Goal: Task Accomplishment & Management: Manage account settings

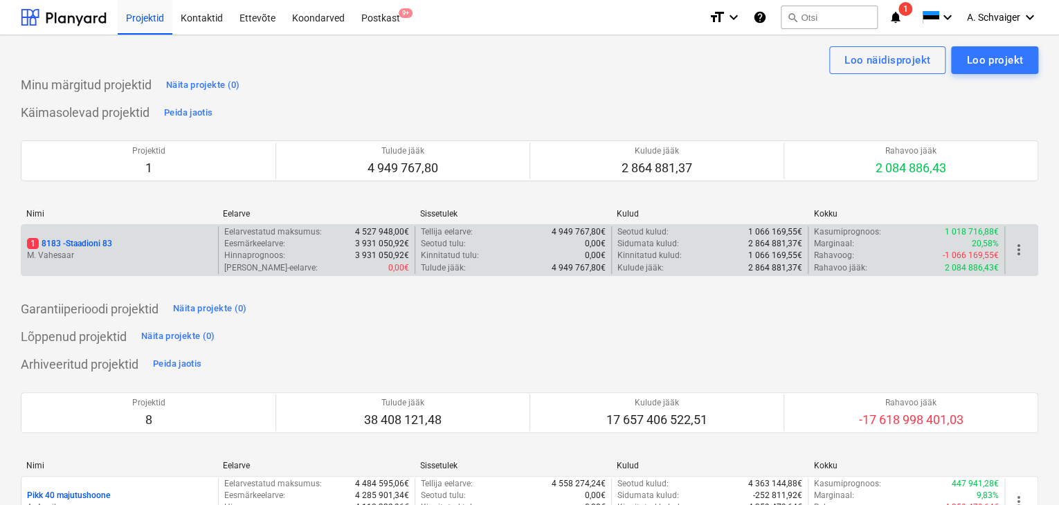
click at [153, 237] on div "1 8183 - Staadioni 83 M. [GEOGRAPHIC_DATA]" at bounding box center [119, 250] width 197 height 48
click at [133, 244] on div "1 8183 - Staadioni 83" at bounding box center [120, 244] width 186 height 12
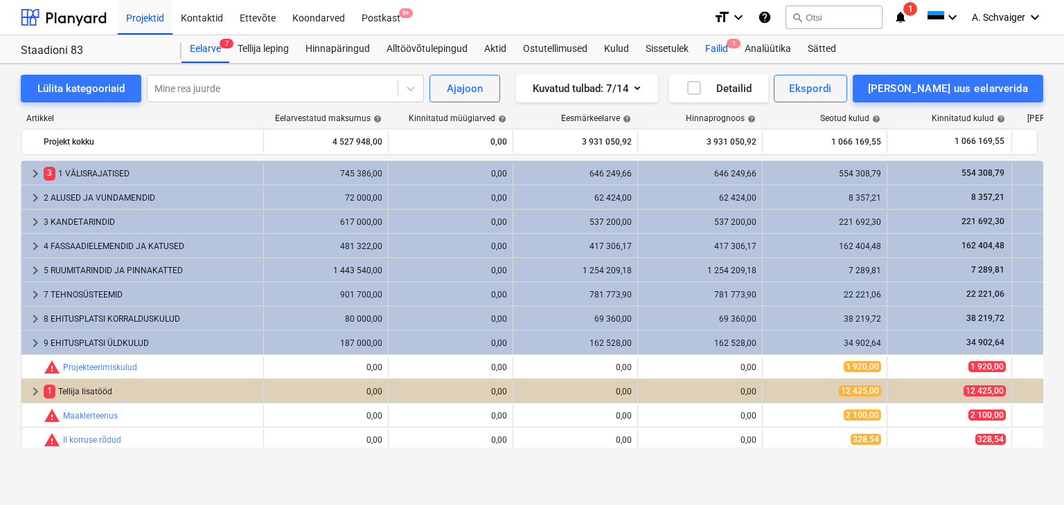
click at [717, 45] on div "Failid 1" at bounding box center [716, 49] width 39 height 28
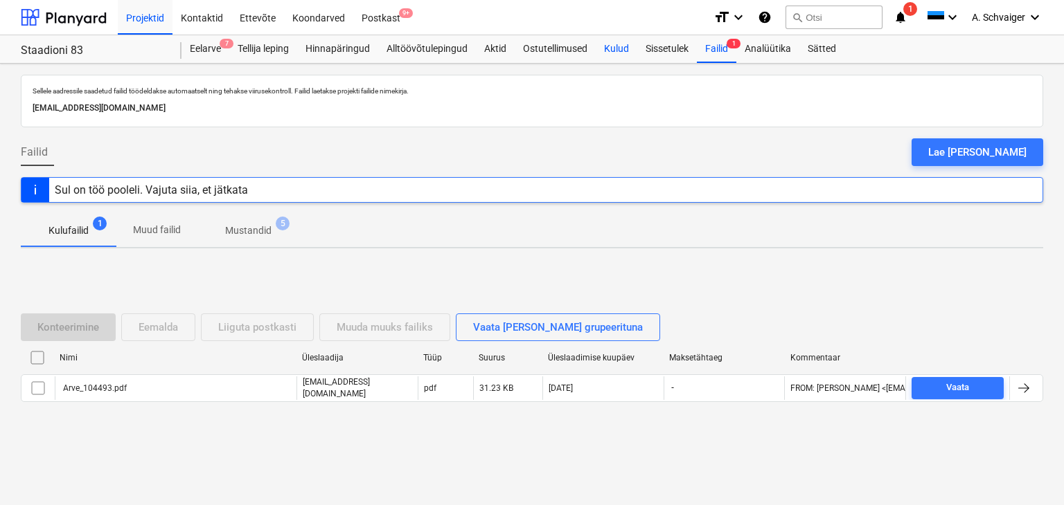
click at [626, 49] on div "Kulud" at bounding box center [616, 49] width 42 height 28
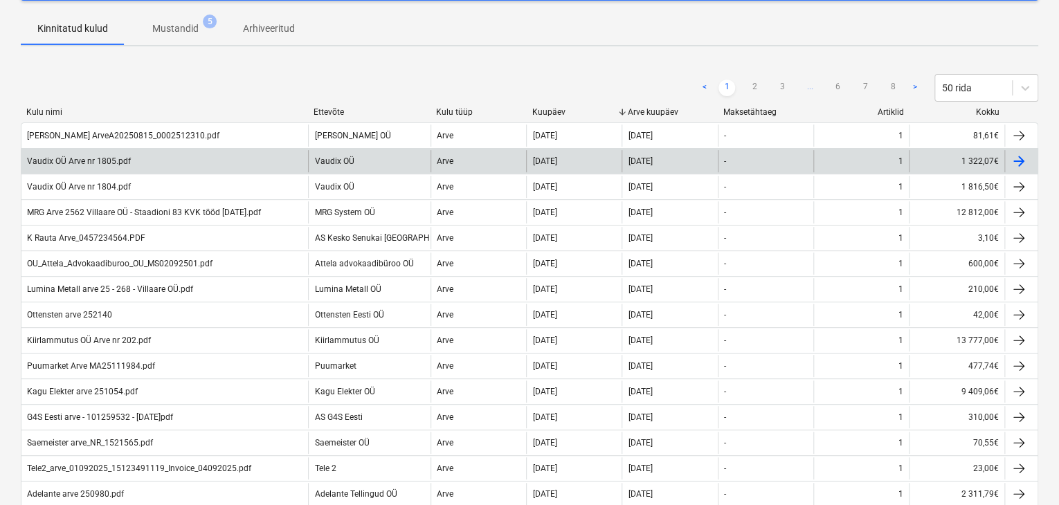
scroll to position [208, 0]
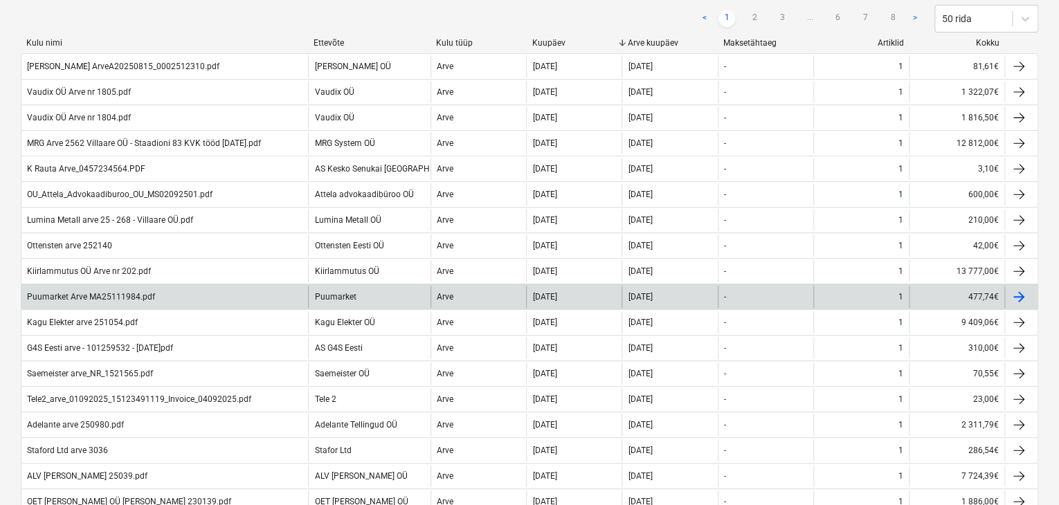
click at [1023, 291] on div at bounding box center [1019, 297] width 17 height 17
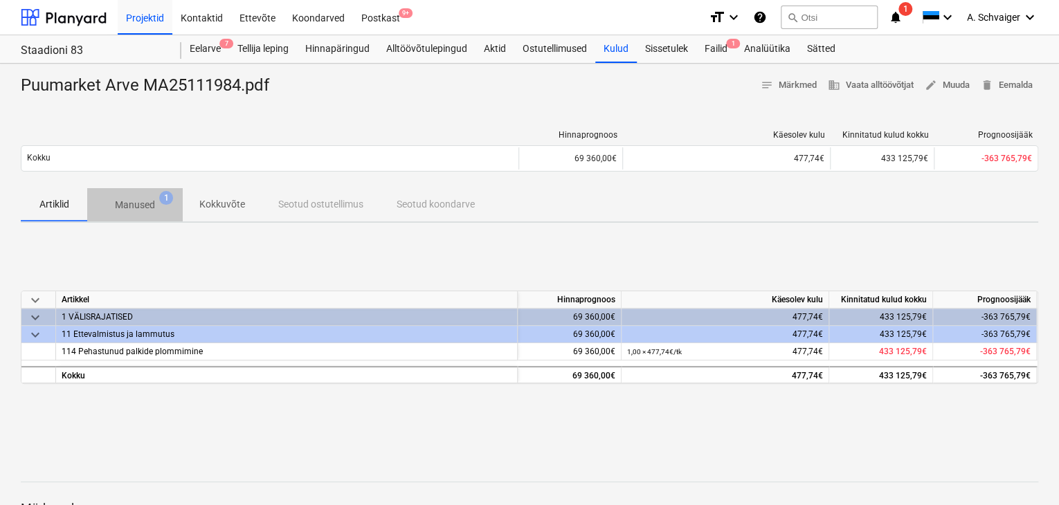
click at [136, 208] on p "Manused" at bounding box center [135, 205] width 40 height 15
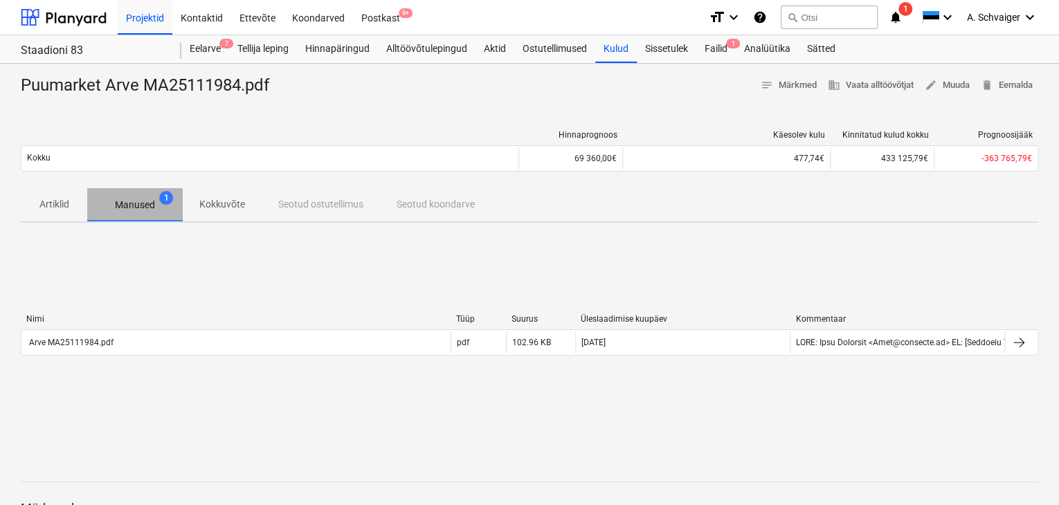
click at [150, 207] on p "Manused" at bounding box center [135, 205] width 40 height 15
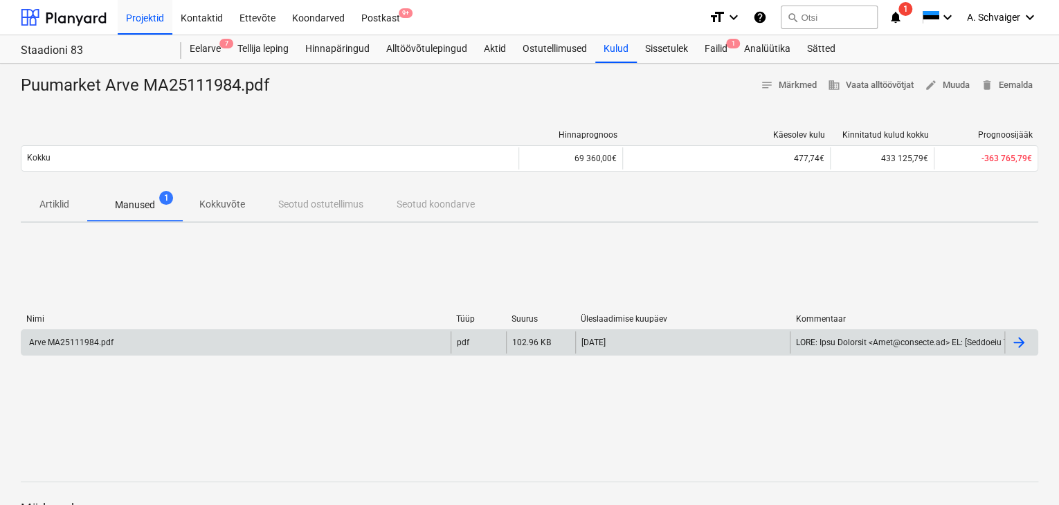
click at [1019, 336] on div at bounding box center [1019, 342] width 17 height 17
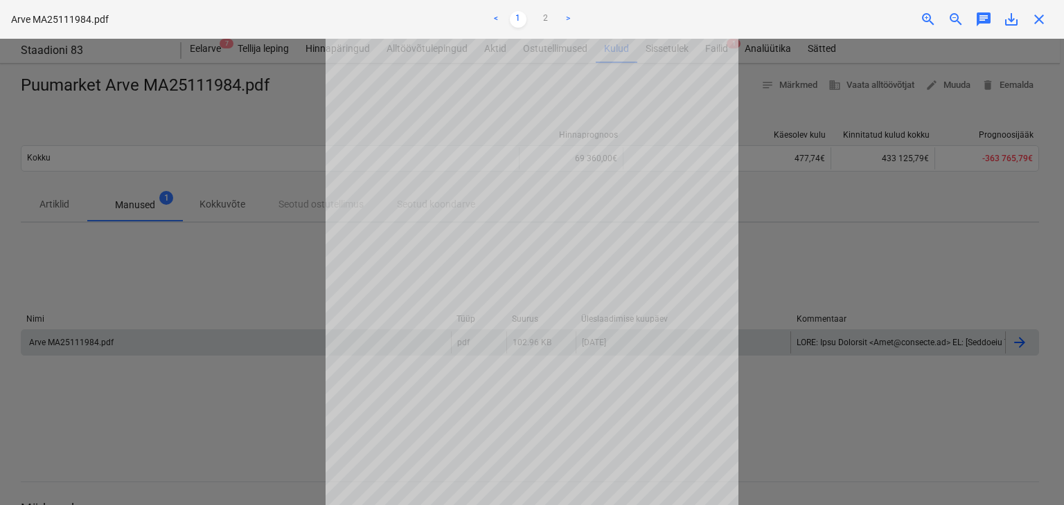
click at [234, 269] on div at bounding box center [532, 272] width 1064 height 467
click at [205, 276] on div at bounding box center [532, 272] width 1064 height 467
click at [1041, 15] on span "close" at bounding box center [1038, 19] width 17 height 17
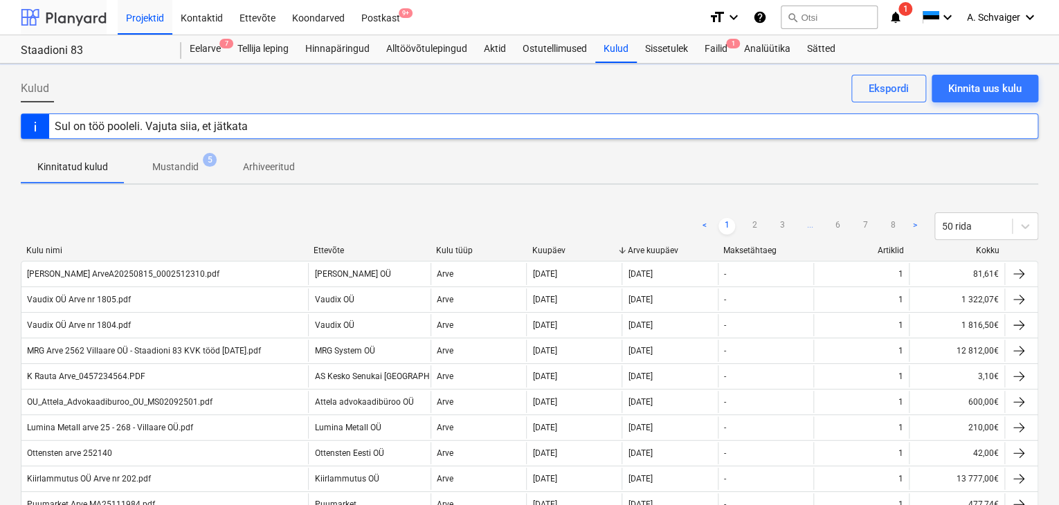
scroll to position [208, 0]
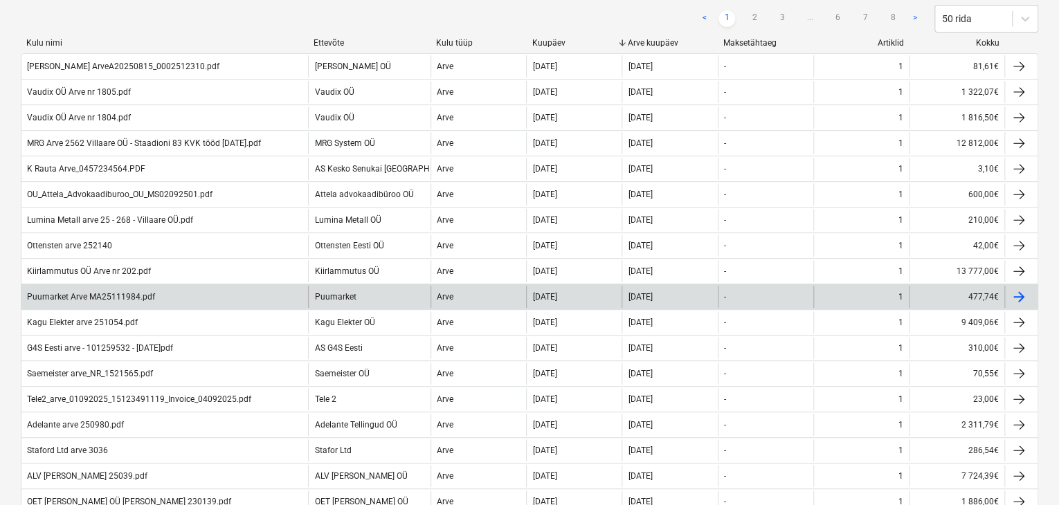
click at [1015, 294] on div at bounding box center [1019, 297] width 17 height 17
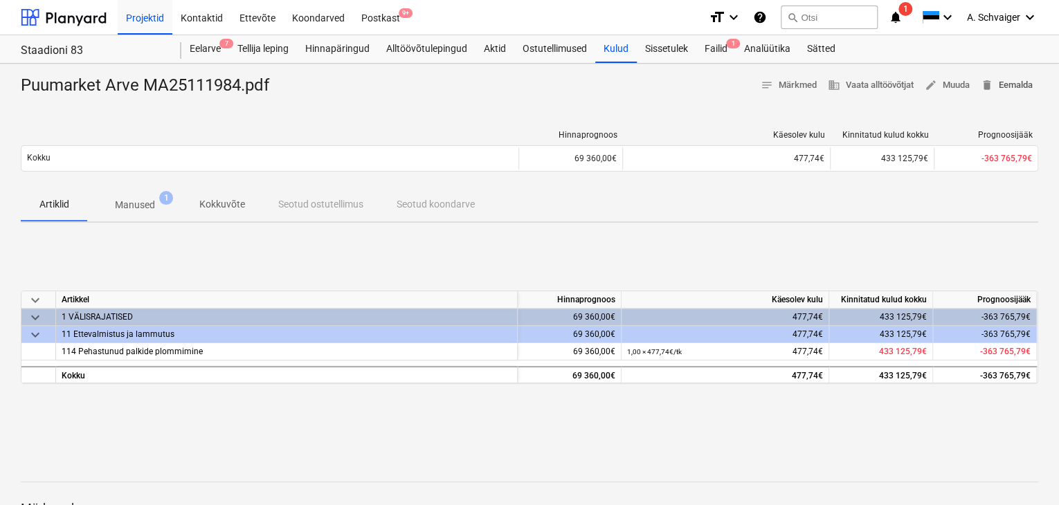
click at [1017, 84] on span "delete Eemalda" at bounding box center [1007, 86] width 52 height 16
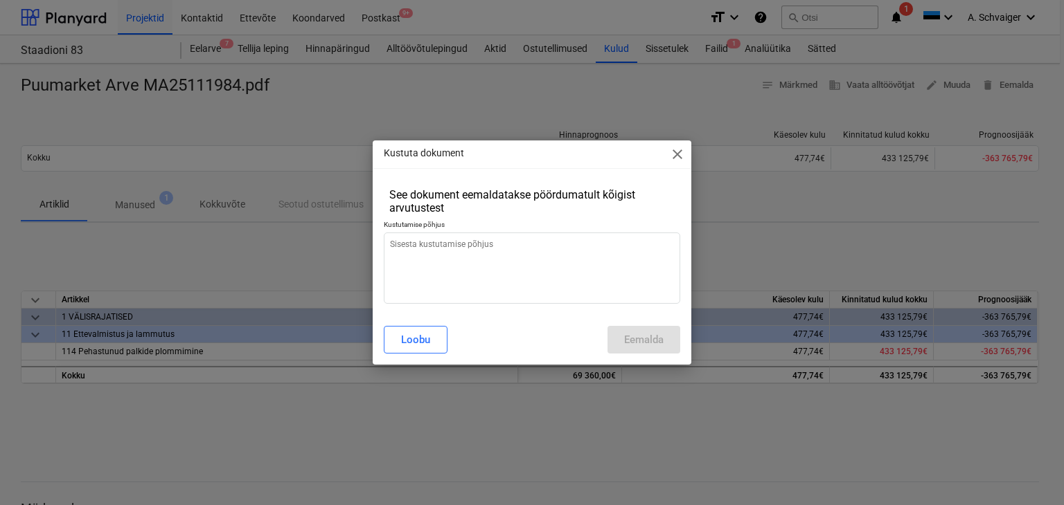
click at [676, 153] on span "close" at bounding box center [677, 154] width 17 height 17
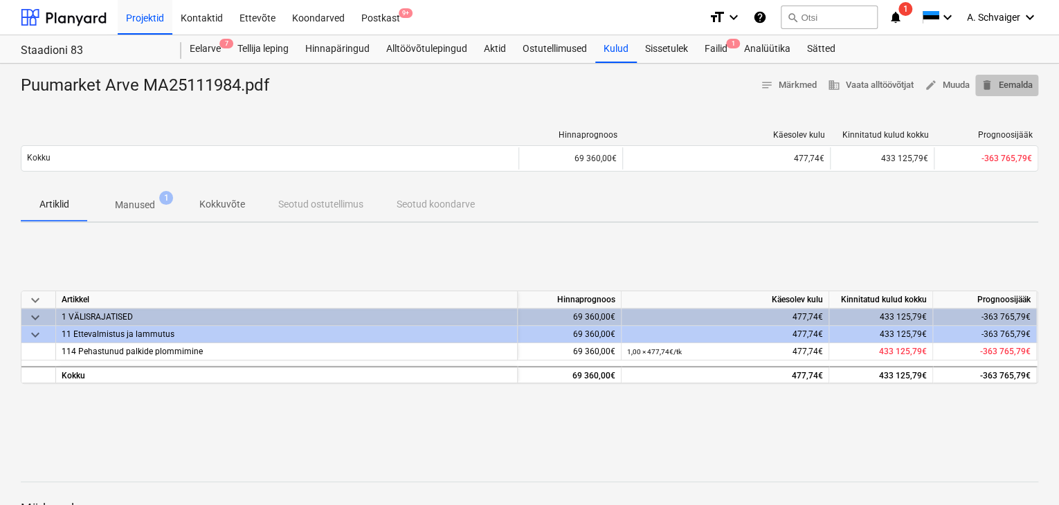
click at [1010, 81] on span "delete Eemalda" at bounding box center [1007, 86] width 52 height 16
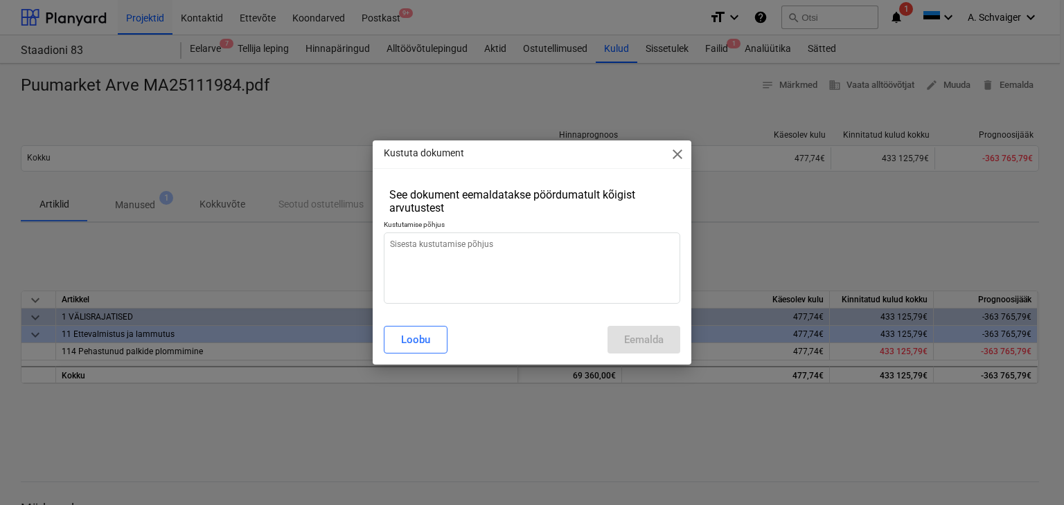
click at [634, 343] on div "[PERSON_NAME]" at bounding box center [532, 340] width 297 height 28
click at [683, 156] on span "close" at bounding box center [677, 154] width 17 height 17
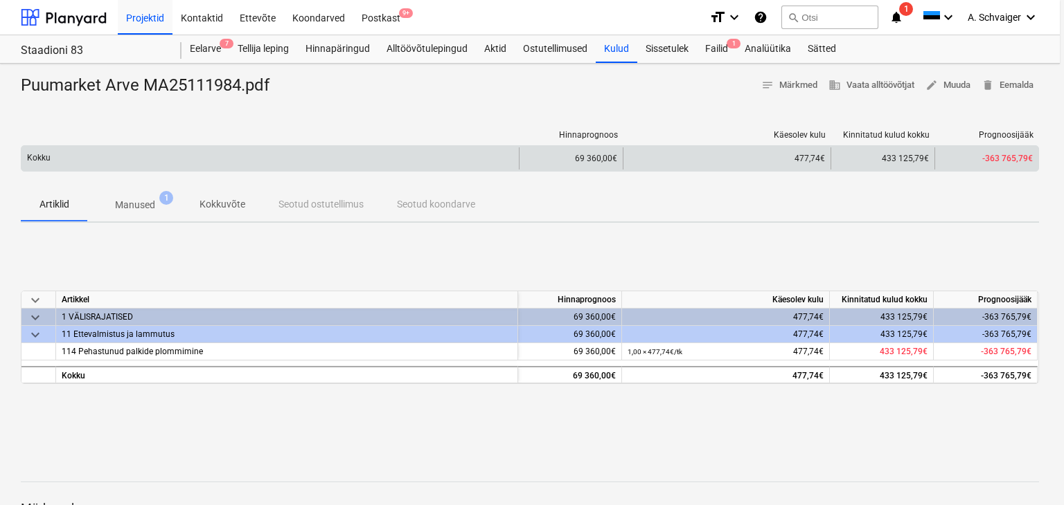
type textarea "x"
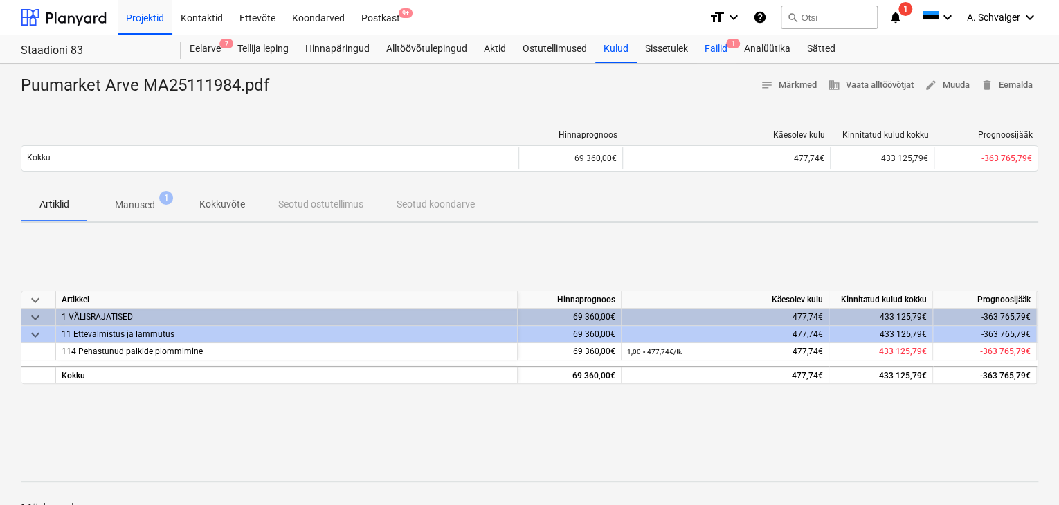
click at [717, 44] on div "Failid 1" at bounding box center [716, 49] width 39 height 28
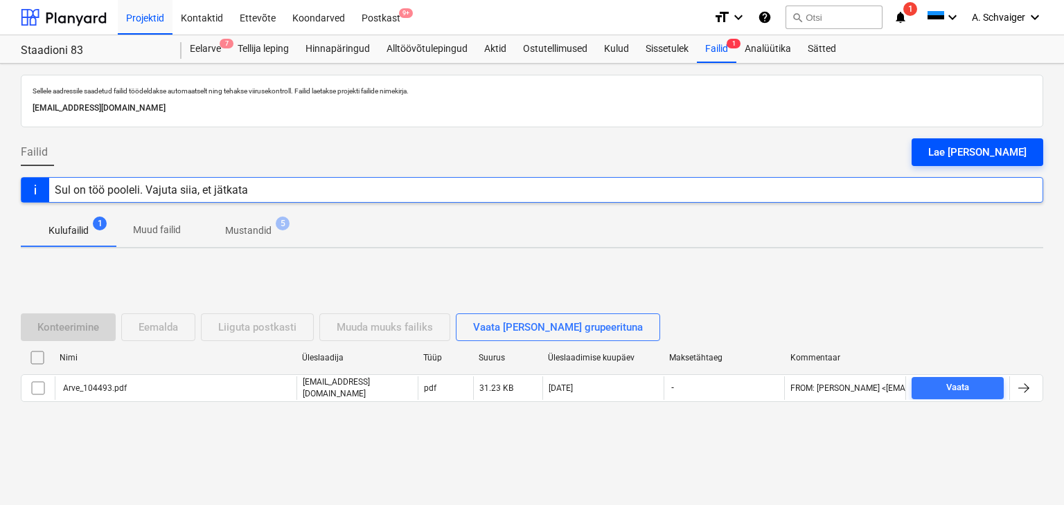
click at [983, 148] on div "Lae [PERSON_NAME]" at bounding box center [977, 152] width 98 height 18
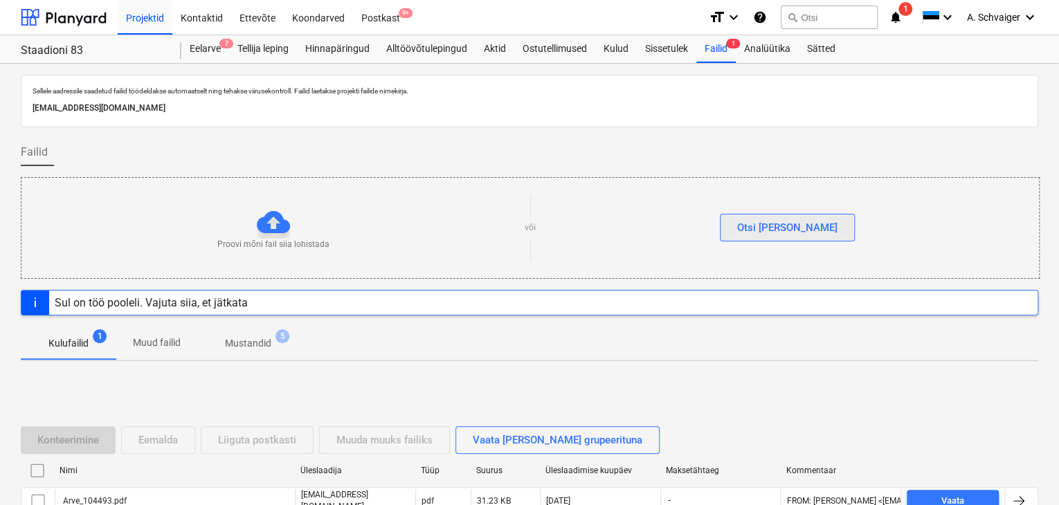
click at [794, 232] on div "Otsi [PERSON_NAME]" at bounding box center [787, 228] width 100 height 18
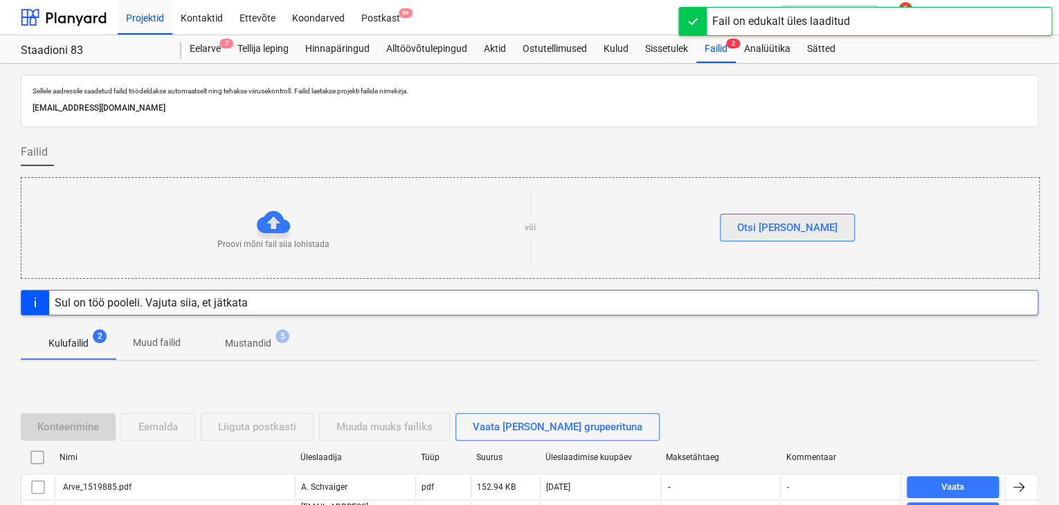
click at [781, 229] on div "Otsi [PERSON_NAME]" at bounding box center [787, 228] width 100 height 18
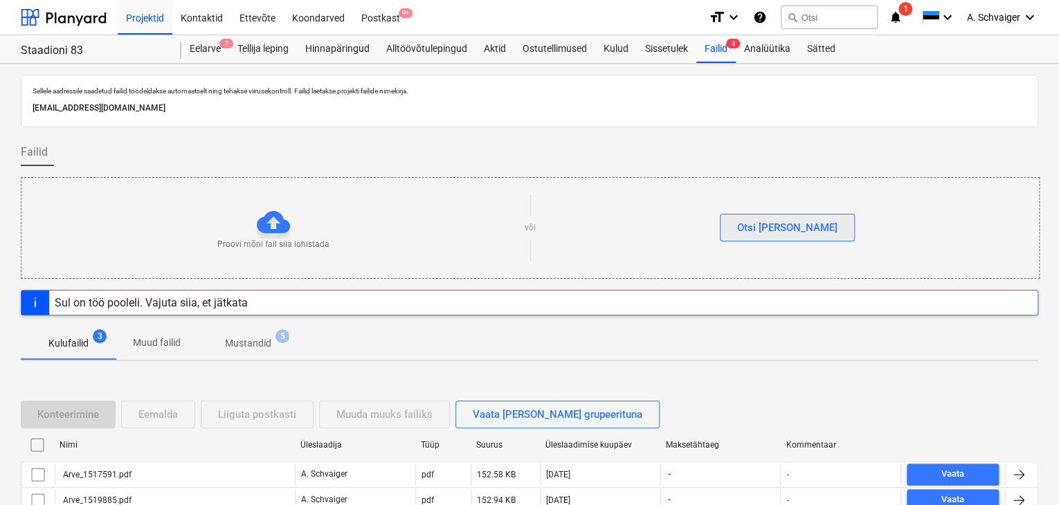
click at [805, 228] on div "Otsi [PERSON_NAME]" at bounding box center [787, 228] width 100 height 18
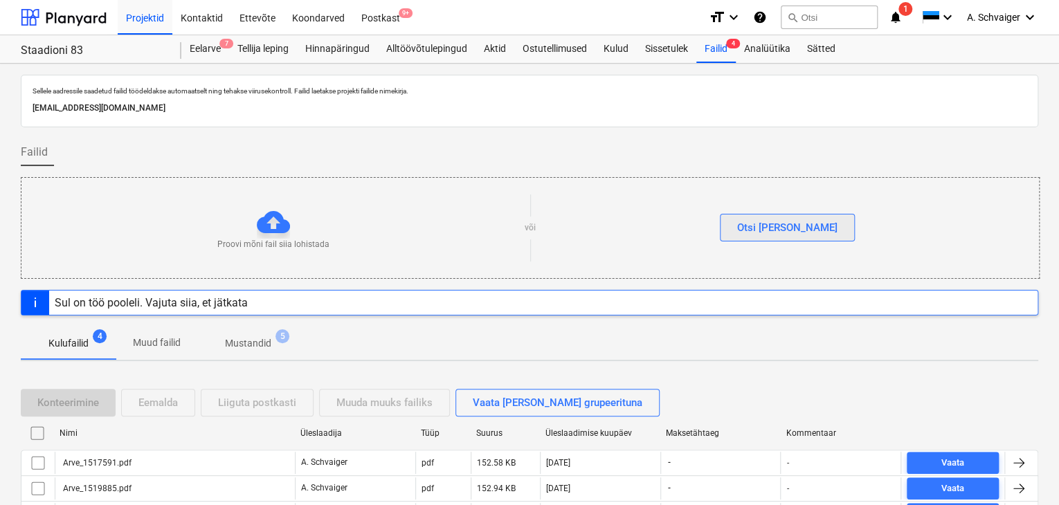
click at [778, 224] on div "Otsi [PERSON_NAME]" at bounding box center [787, 228] width 100 height 18
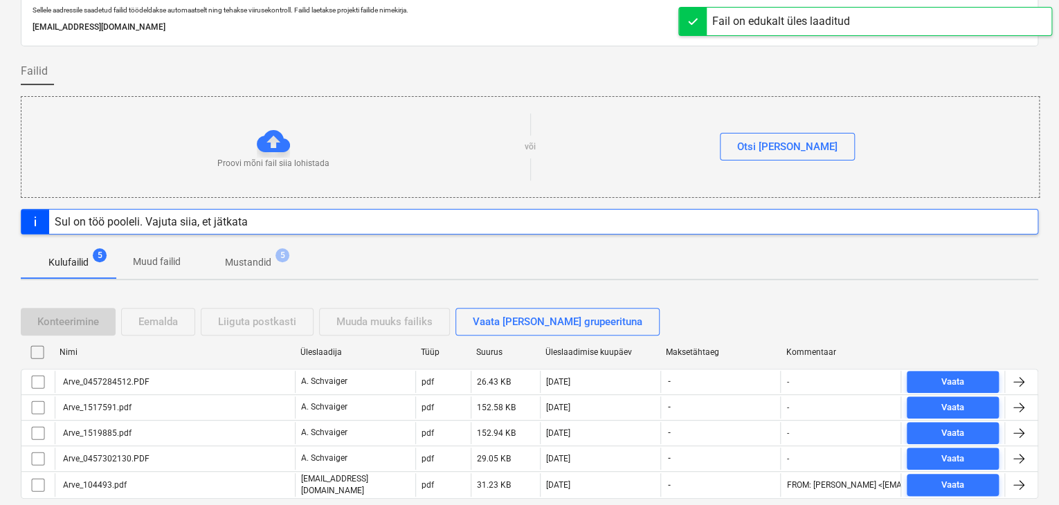
scroll to position [121, 0]
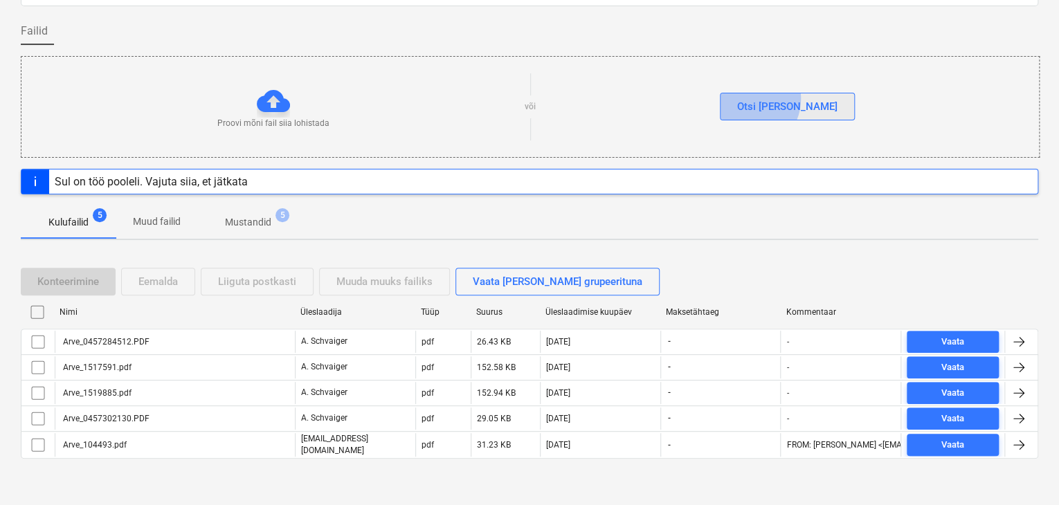
click at [773, 98] on div "Otsi [PERSON_NAME]" at bounding box center [787, 107] width 100 height 18
